Goal: Information Seeking & Learning: Understand process/instructions

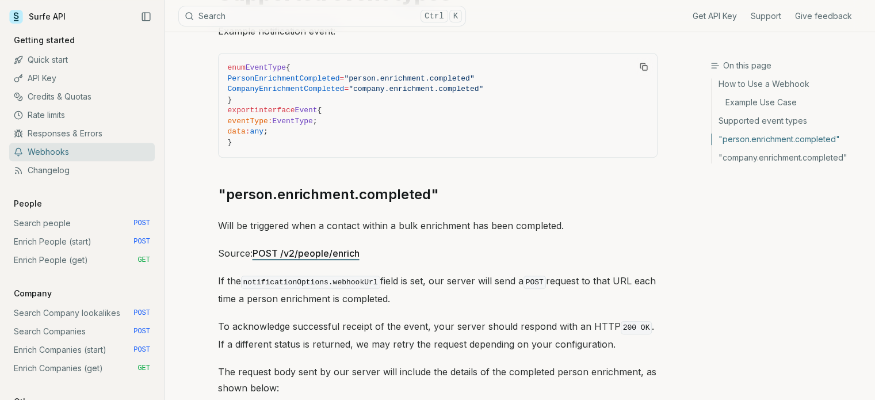
scroll to position [463, 0]
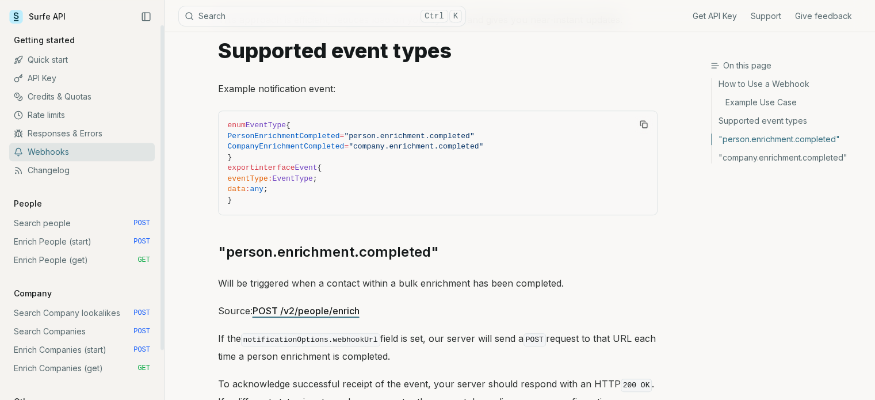
click at [83, 244] on link "Enrich People (start) POST" at bounding box center [81, 241] width 145 height 18
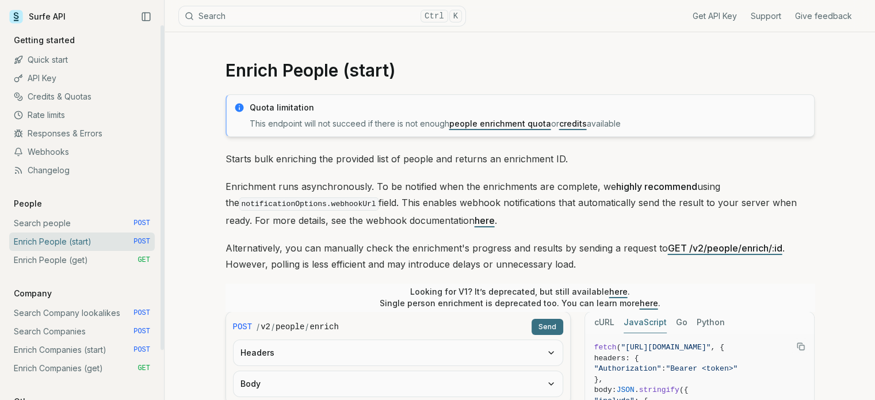
scroll to position [115, 0]
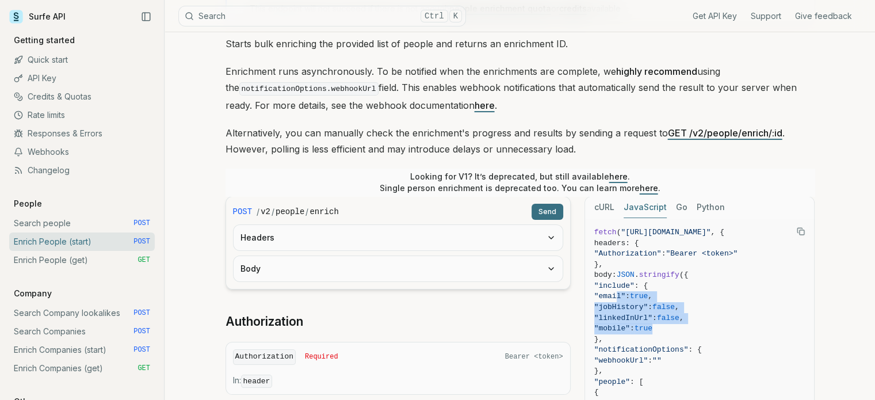
drag, startPoint x: 680, startPoint y: 330, endPoint x: 612, endPoint y: 293, distance: 77.2
click at [612, 293] on code "fetch ( "[URL][DOMAIN_NAME]" , { headers: { "Authorization" : "Bearer <token>" …" at bounding box center [699, 366] width 211 height 278
click at [690, 328] on span ""mobile" : true" at bounding box center [699, 328] width 211 height 11
click at [652, 328] on span "true" at bounding box center [643, 328] width 18 height 9
click at [652, 327] on span "true" at bounding box center [643, 328] width 18 height 9
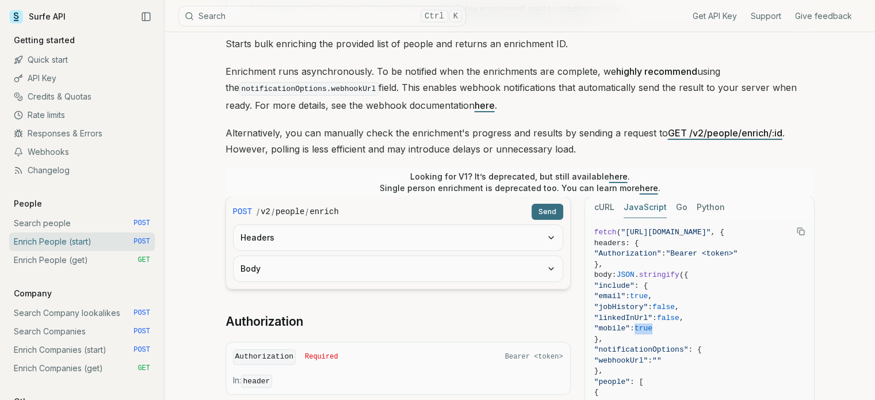
scroll to position [57, 0]
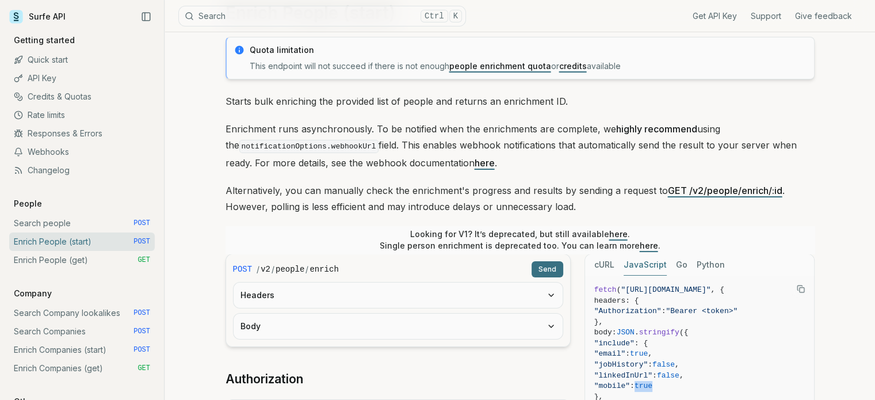
click at [474, 162] on link "here" at bounding box center [484, 162] width 20 height 11
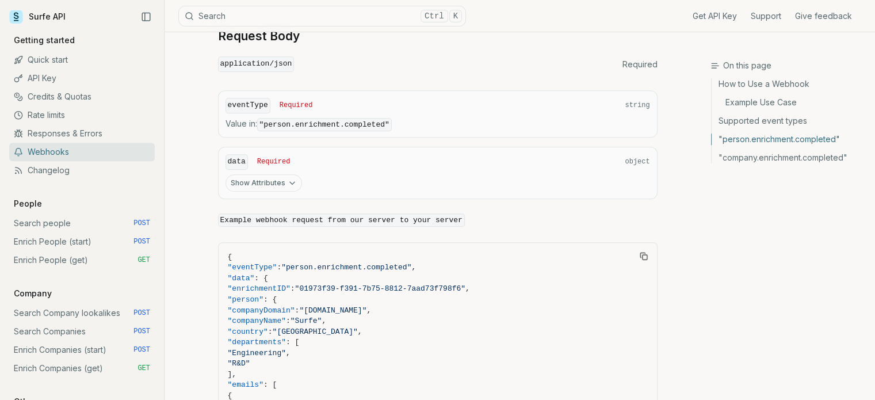
scroll to position [981, 0]
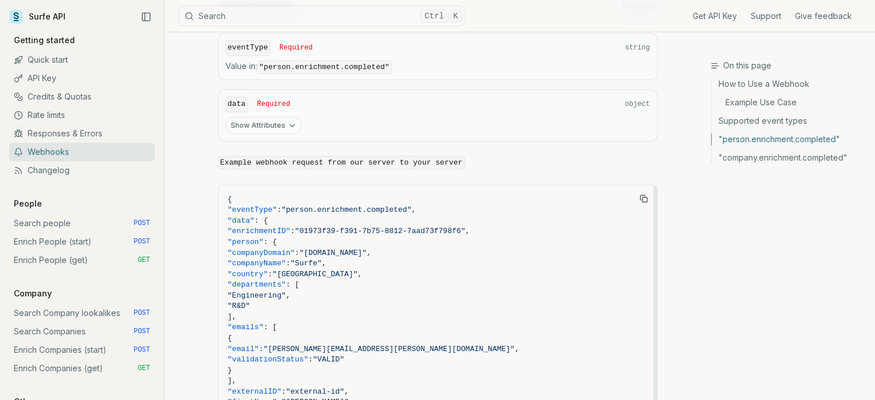
drag, startPoint x: 264, startPoint y: 308, endPoint x: 241, endPoint y: 276, distance: 39.2
click at [241, 276] on code "{ "eventType" : "person.enrichment.completed" , "data" : { "enrichmentID" : "01…" at bounding box center [438, 396] width 420 height 405
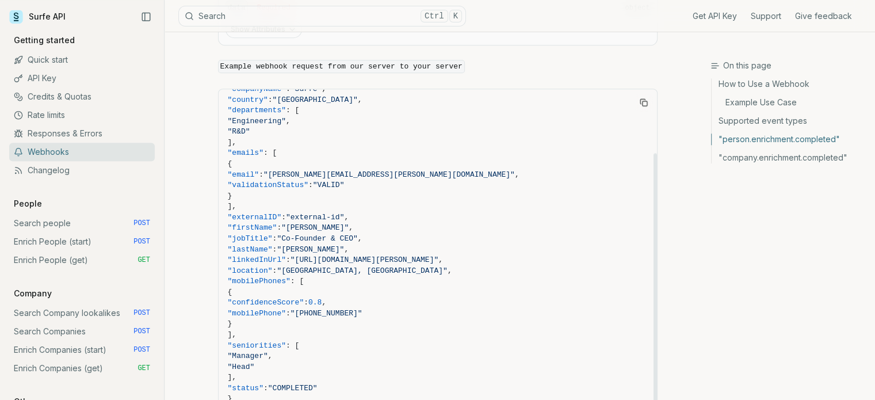
scroll to position [1096, 0]
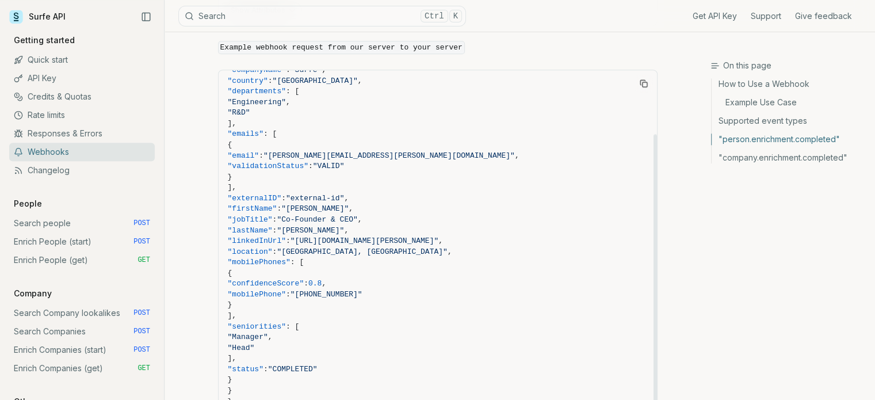
drag, startPoint x: 262, startPoint y: 345, endPoint x: 255, endPoint y: 317, distance: 28.3
click at [255, 317] on code "{ "eventType" : "person.enrichment.completed" , "data" : { "enrichmentID" : "01…" at bounding box center [438, 203] width 420 height 405
drag, startPoint x: 253, startPoint y: 301, endPoint x: 244, endPoint y: 243, distance: 58.8
click at [244, 243] on code "{ "eventType" : "person.enrichment.completed" , "data" : { "enrichmentID" : "01…" at bounding box center [438, 203] width 420 height 405
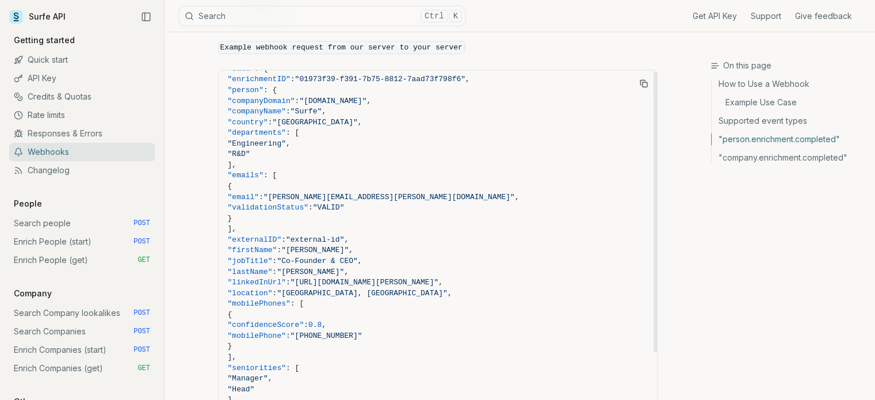
scroll to position [0, 0]
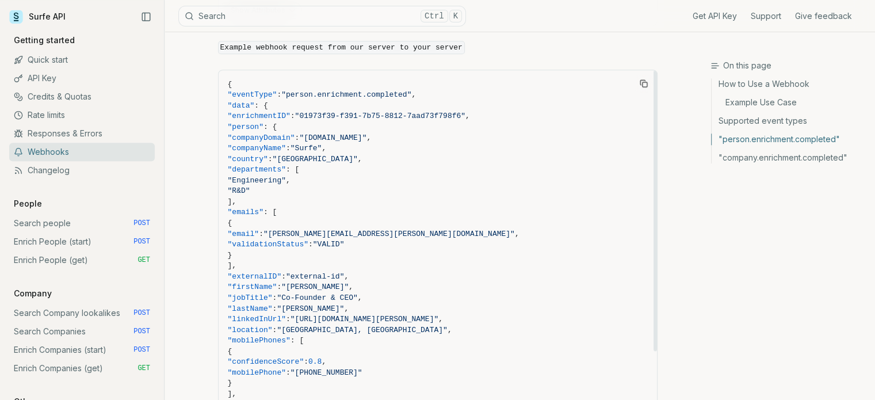
click at [279, 346] on span "{" at bounding box center [438, 351] width 420 height 11
drag, startPoint x: 241, startPoint y: 277, endPoint x: 458, endPoint y: 285, distance: 216.3
click at [458, 285] on code "{ "eventType" : "person.enrichment.completed" , "data" : { "enrichmentID" : "01…" at bounding box center [438, 281] width 420 height 405
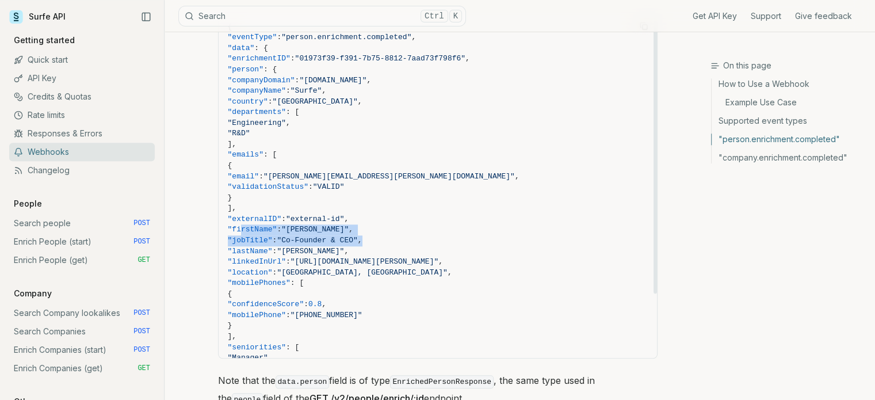
scroll to position [57, 0]
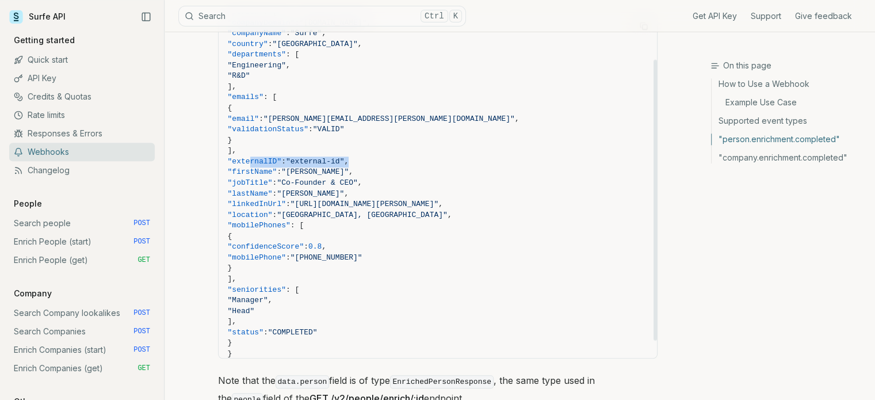
drag, startPoint x: 247, startPoint y: 147, endPoint x: 374, endPoint y: 148, distance: 127.7
click at [374, 156] on span ""externalID" : "external-id" ," at bounding box center [438, 161] width 420 height 11
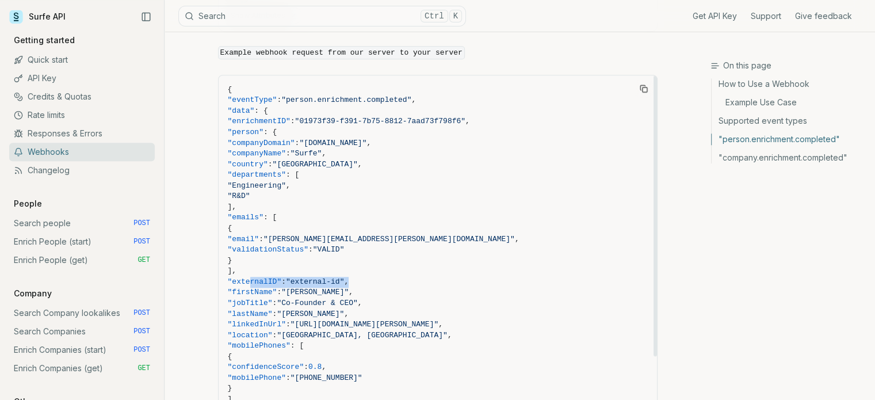
scroll to position [1038, 0]
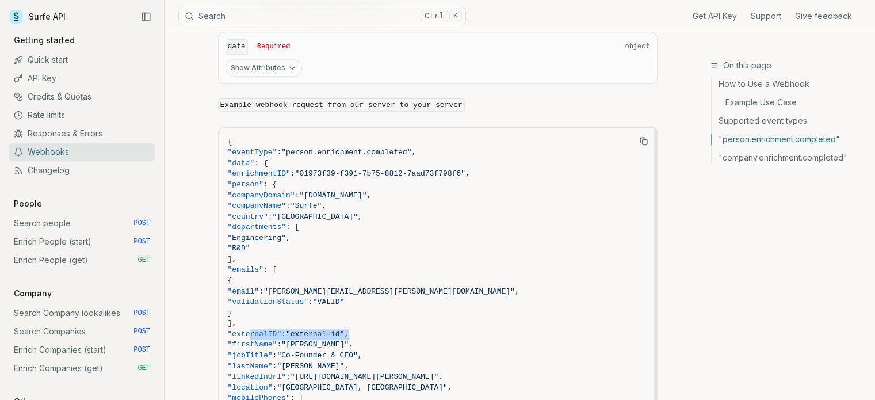
click at [273, 329] on span ""externalID"" at bounding box center [255, 333] width 54 height 9
click at [272, 329] on span ""externalID"" at bounding box center [255, 333] width 54 height 9
drag, startPoint x: 359, startPoint y: 324, endPoint x: 314, endPoint y: 317, distance: 45.5
click at [314, 329] on span ""externalID" : "external-id" ," at bounding box center [438, 334] width 420 height 11
